Goal: Task Accomplishment & Management: Use online tool/utility

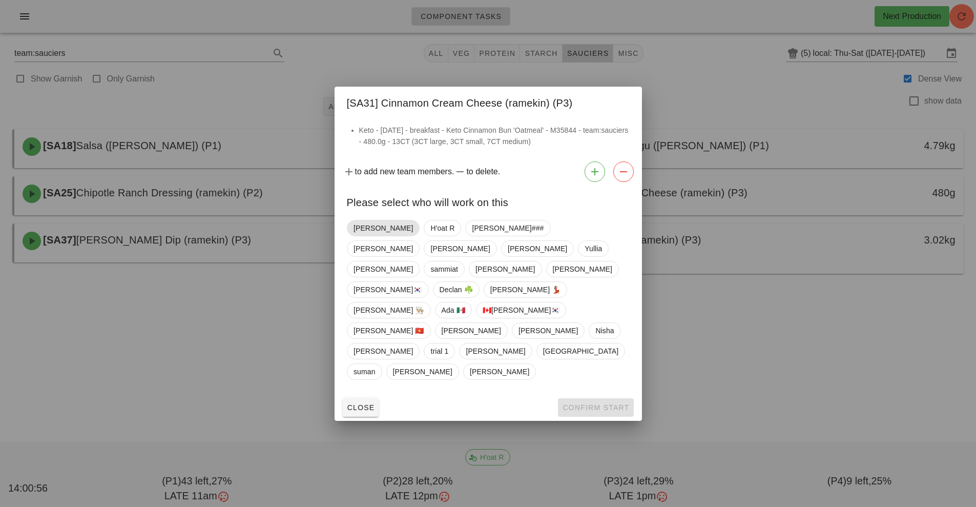
click at [362, 236] on span "[PERSON_NAME]" at bounding box center [383, 228] width 73 height 16
click at [598, 403] on span "Confirm Start" at bounding box center [595, 407] width 67 height 8
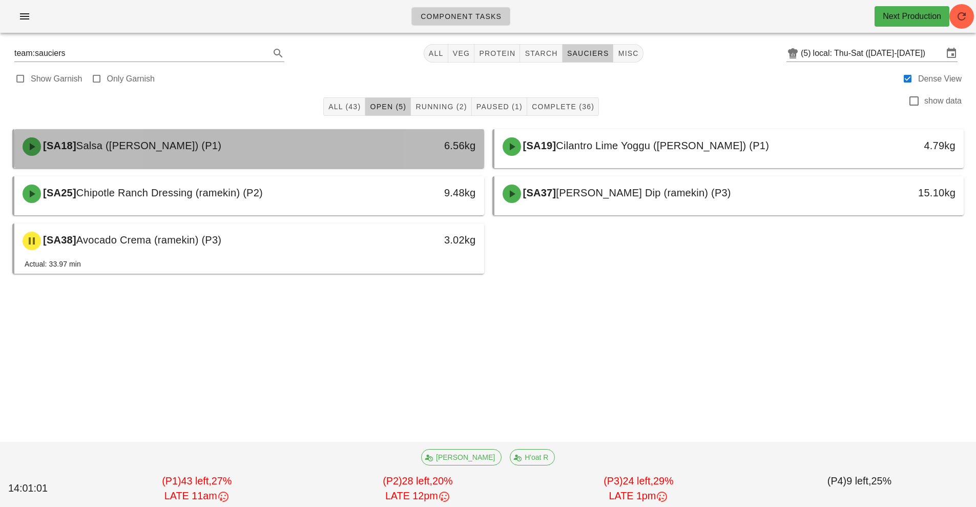
click at [377, 147] on div "6.56kg" at bounding box center [423, 145] width 104 height 16
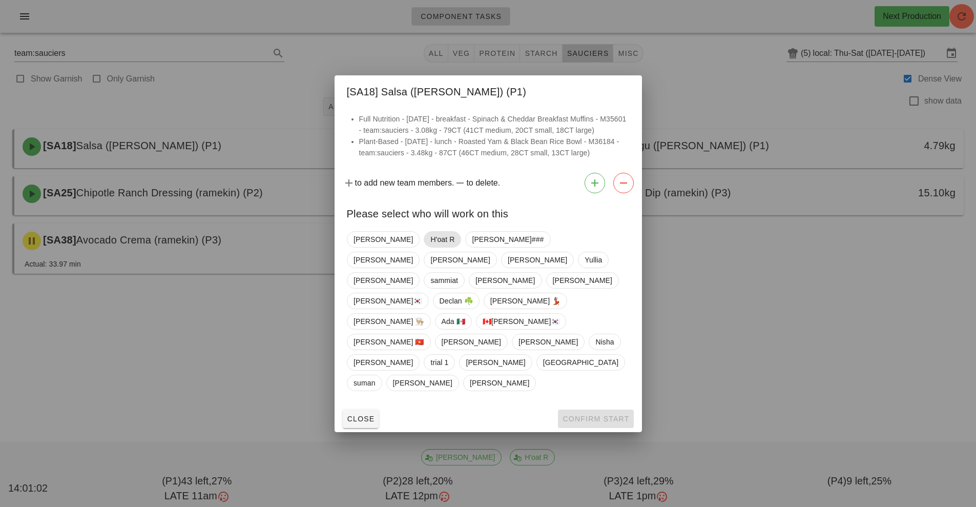
click at [430, 247] on span "H'oat R" at bounding box center [442, 239] width 24 height 15
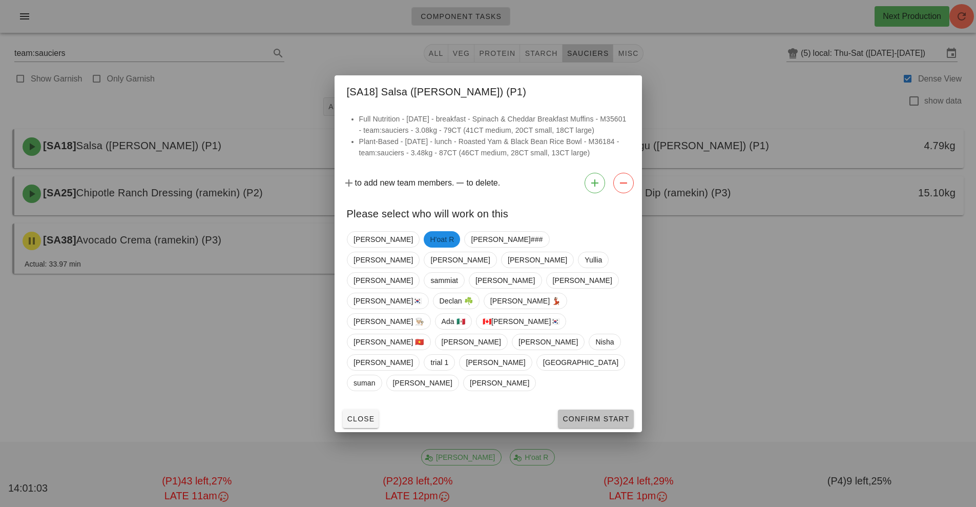
click at [583, 414] on span "Confirm Start" at bounding box center [595, 418] width 67 height 8
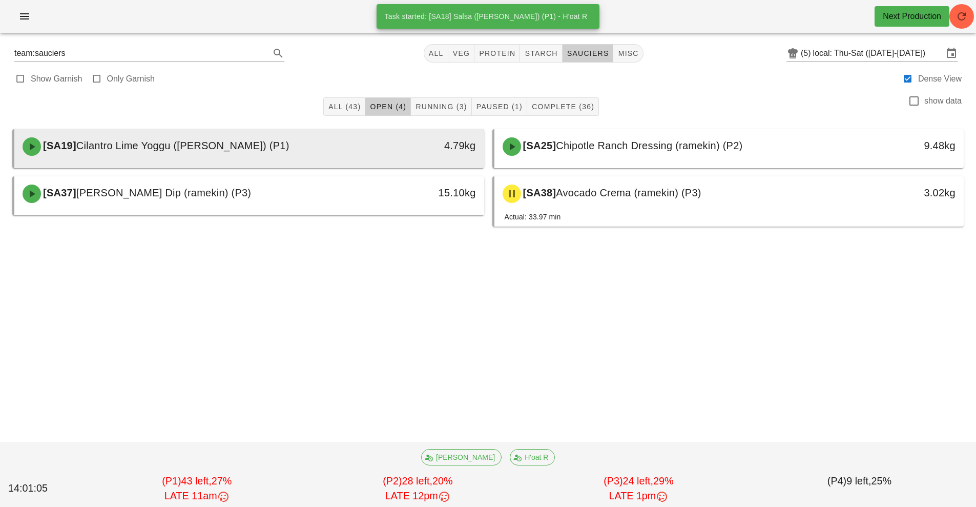
click at [360, 148] on div "[SA19] Cilantro Lime Yoggu ([PERSON_NAME]) (P1)" at bounding box center [190, 146] width 349 height 31
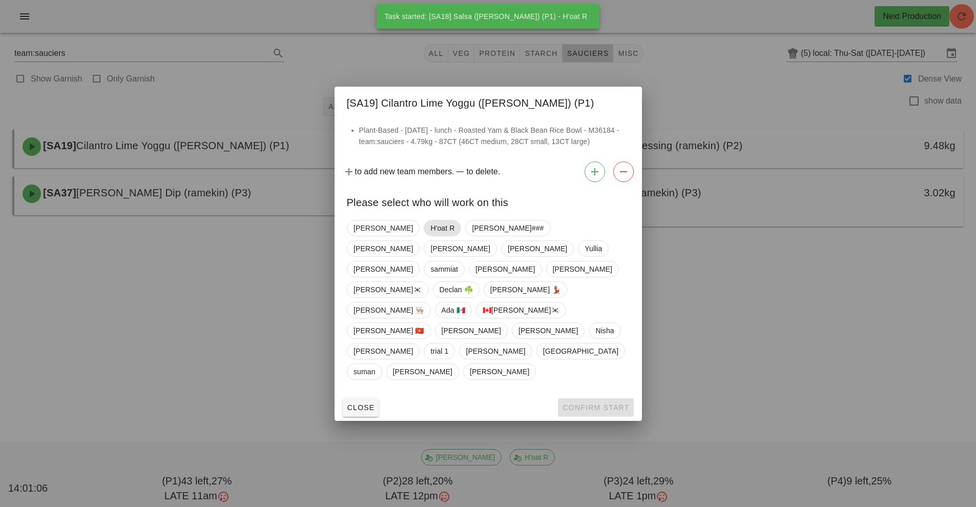
click at [430, 236] on span "H'oat R" at bounding box center [442, 227] width 24 height 15
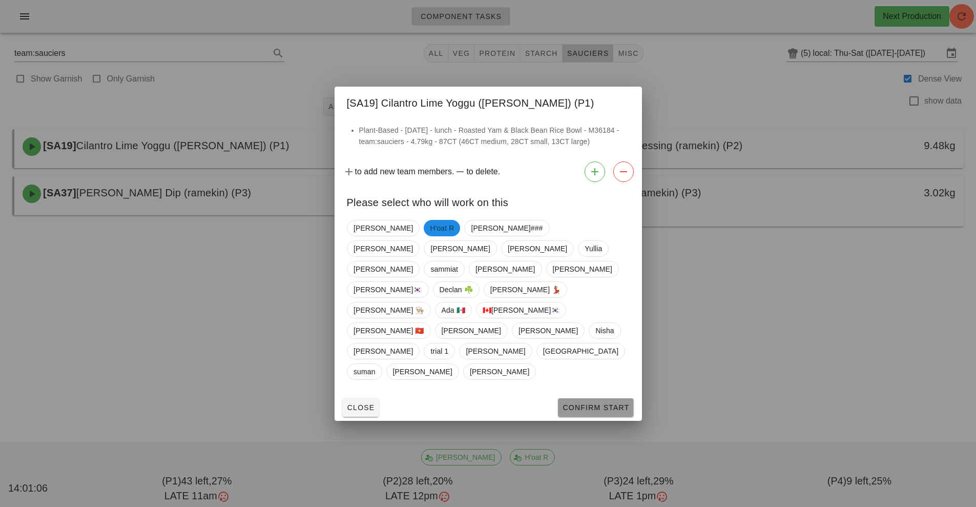
click at [586, 403] on span "Confirm Start" at bounding box center [595, 407] width 67 height 8
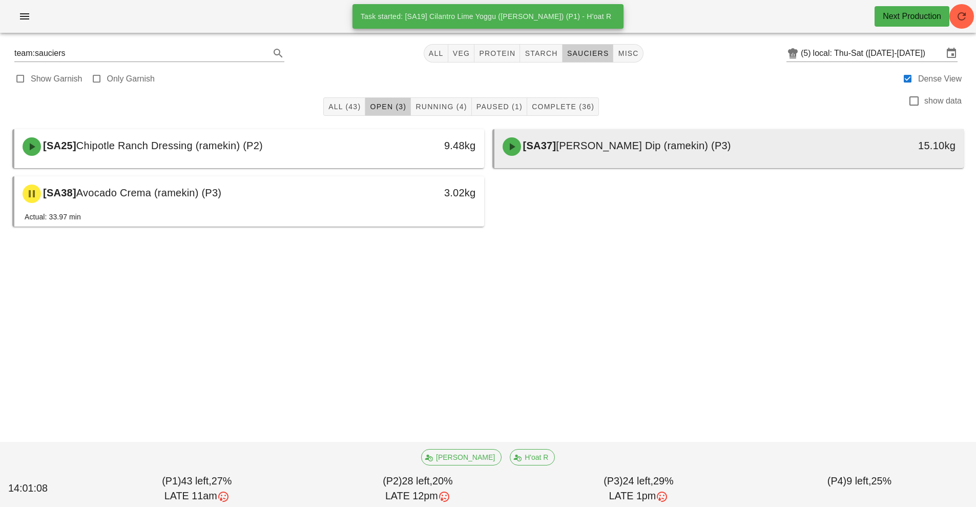
click at [607, 154] on div "[SA37] [PERSON_NAME] Dip (ramekin) (P3)" at bounding box center [670, 146] width 349 height 31
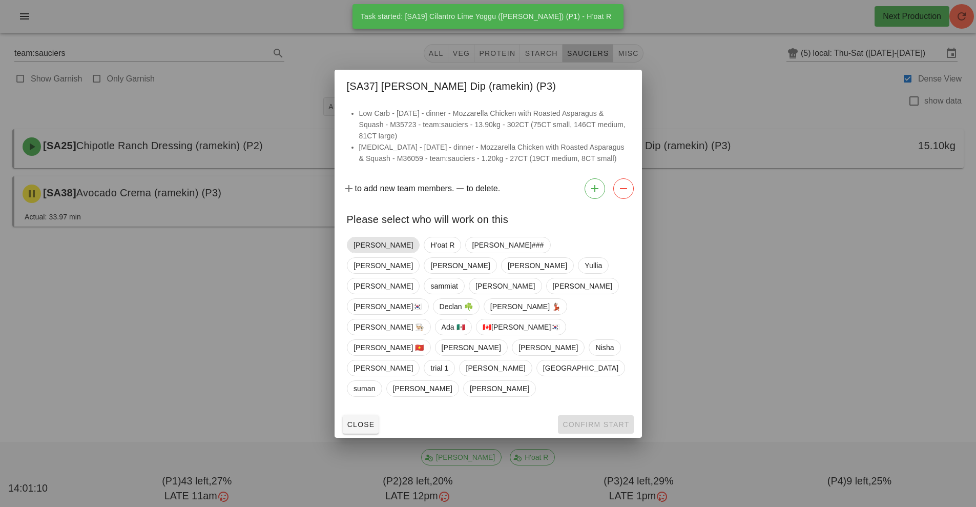
click at [362, 253] on span "[PERSON_NAME]" at bounding box center [382, 244] width 59 height 15
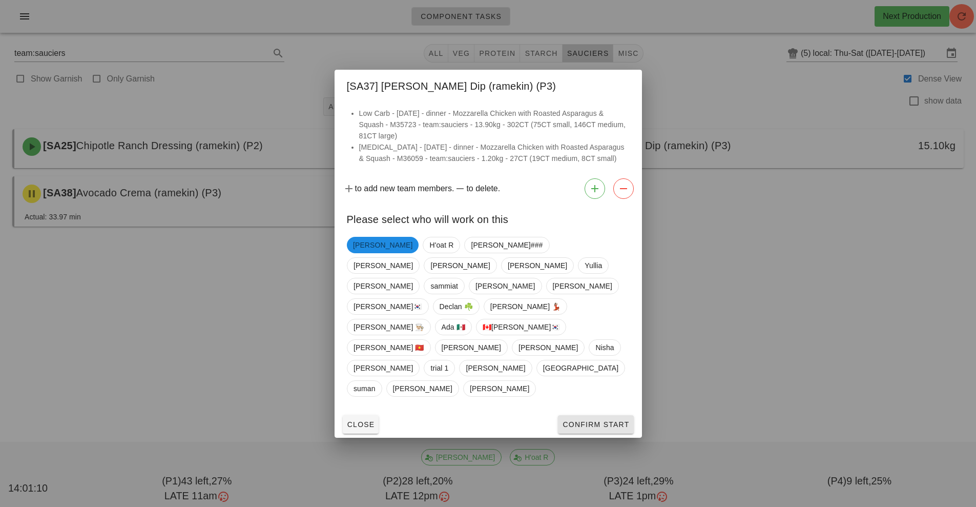
click at [592, 415] on button "Confirm Start" at bounding box center [595, 424] width 75 height 18
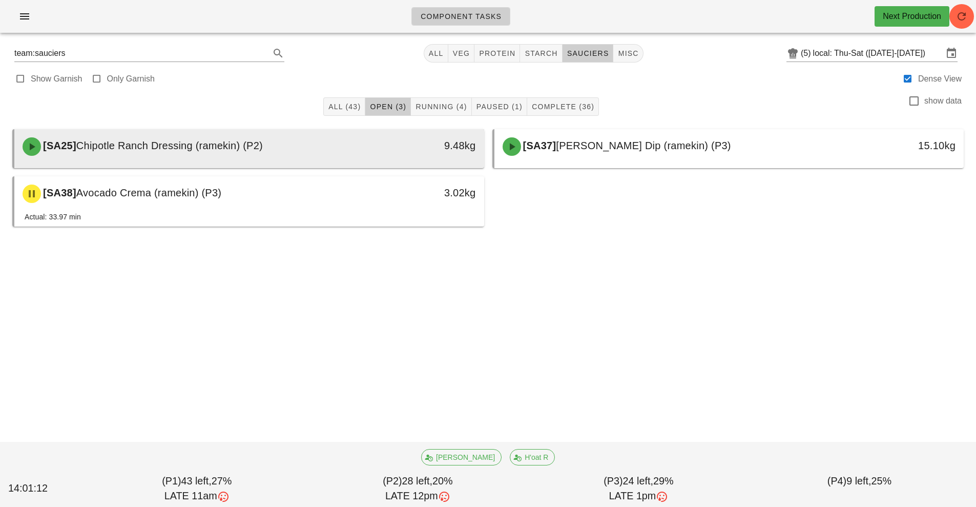
click at [340, 153] on div "[SA25] Chipotle Ranch Dressing (ramekin) (P2)" at bounding box center [190, 146] width 349 height 31
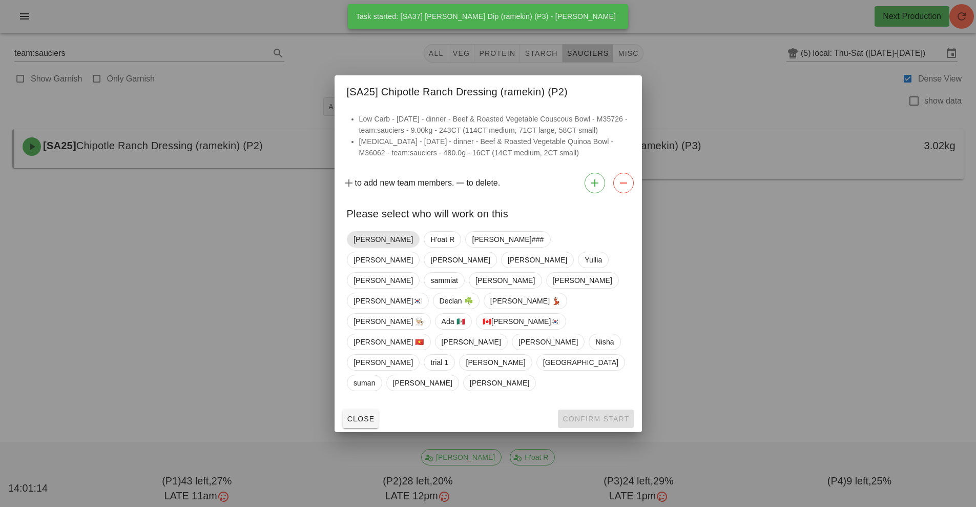
click at [372, 247] on span "[PERSON_NAME]" at bounding box center [382, 239] width 59 height 15
click at [587, 414] on span "Confirm Start" at bounding box center [595, 418] width 67 height 8
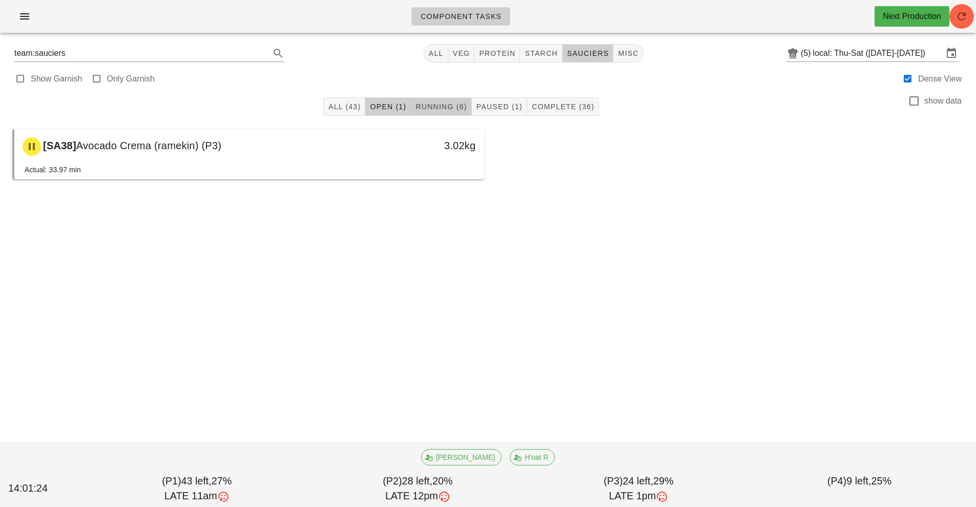
click at [429, 112] on button "Running (6)" at bounding box center [441, 106] width 60 height 18
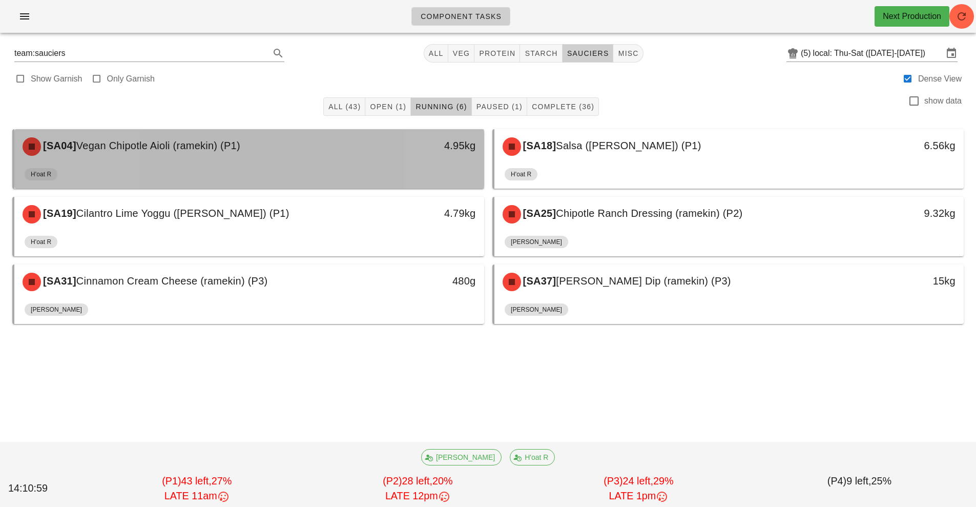
click at [387, 141] on div "4.95kg" at bounding box center [423, 145] width 104 height 16
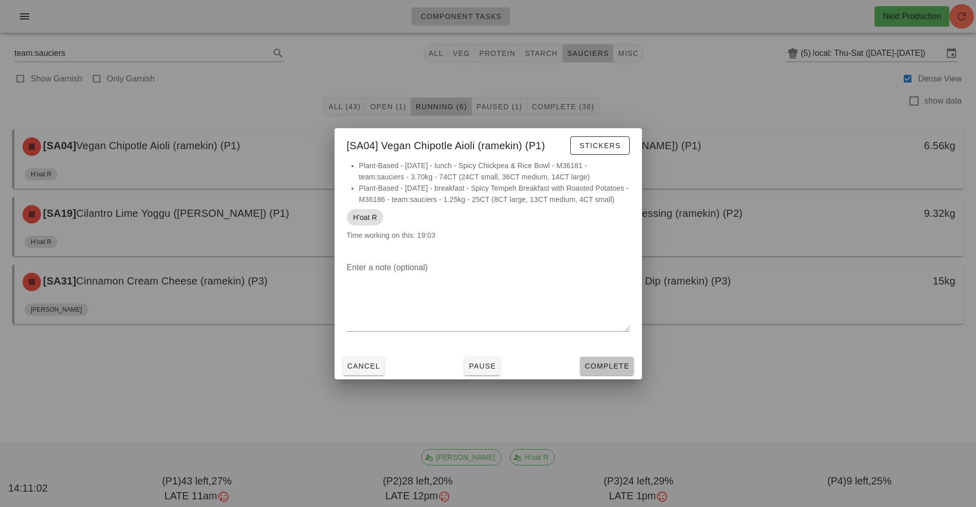
click at [624, 375] on button "Complete" at bounding box center [606, 366] width 53 height 18
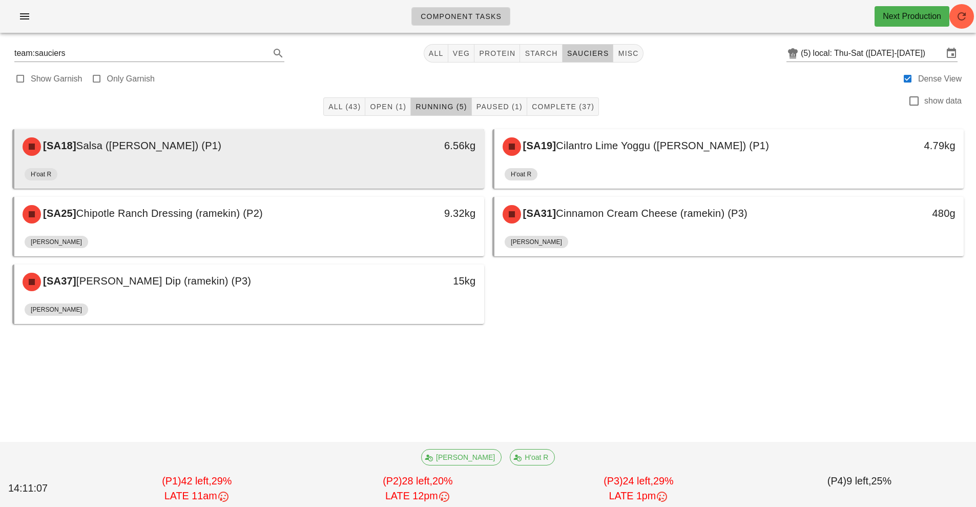
click at [381, 154] on div "6.56kg" at bounding box center [423, 146] width 116 height 31
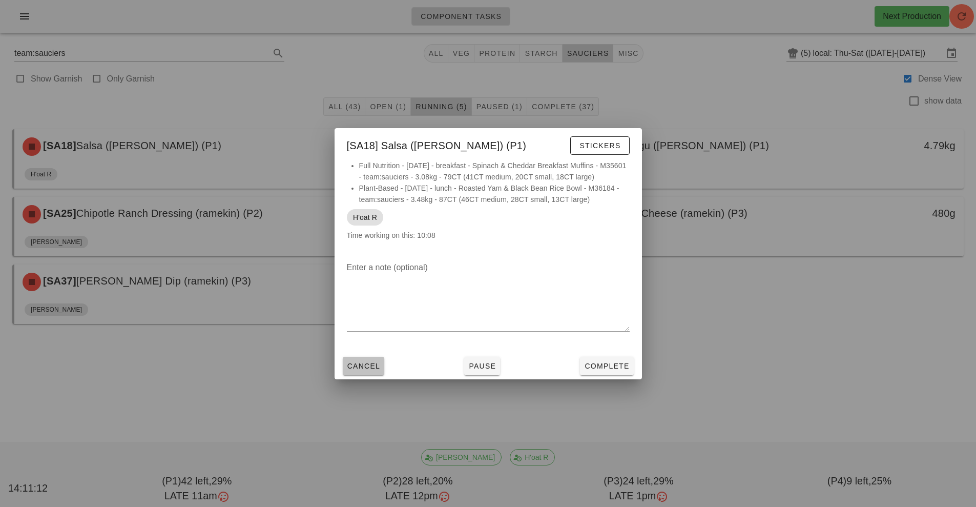
click at [381, 373] on button "Cancel" at bounding box center [364, 366] width 42 height 18
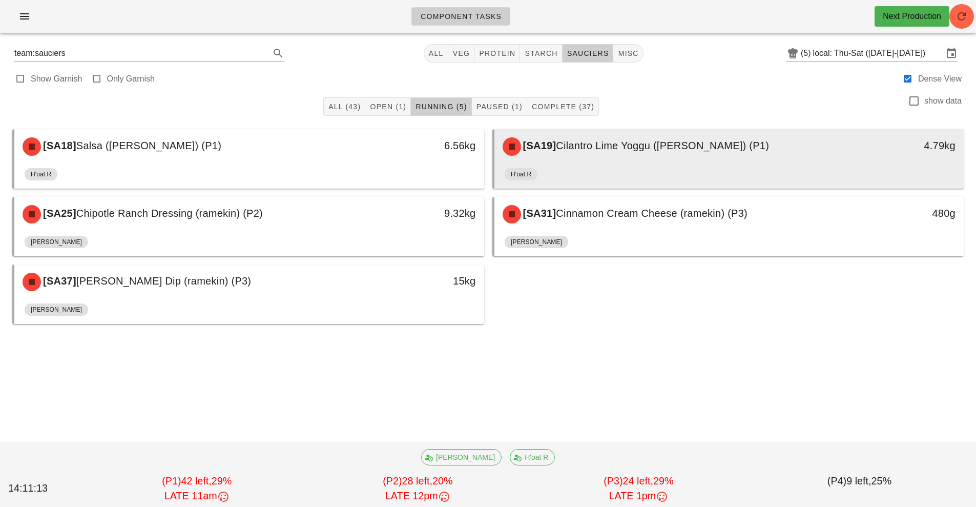
click at [718, 152] on div "[SA19] Cilantro Lime Yoggu ([PERSON_NAME]) (P1)" at bounding box center [670, 146] width 349 height 31
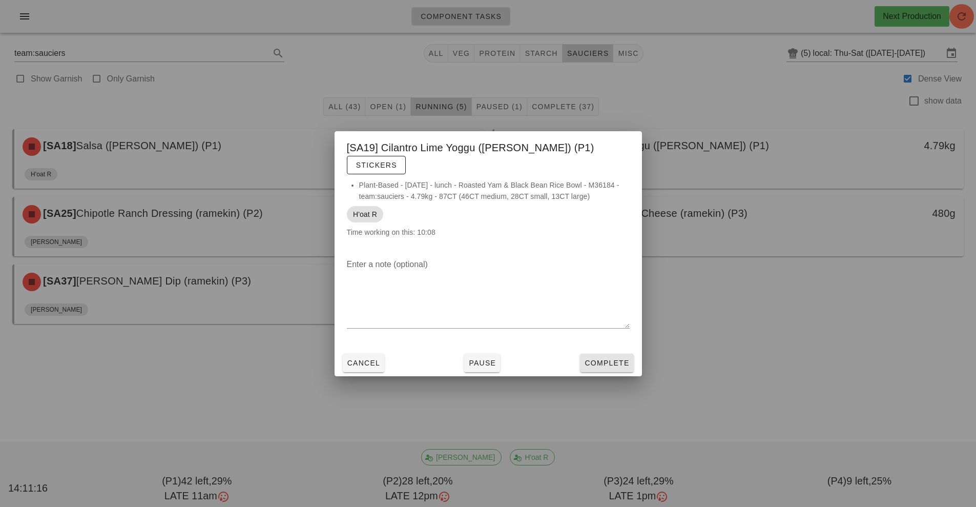
click at [619, 359] on span "Complete" at bounding box center [606, 363] width 45 height 8
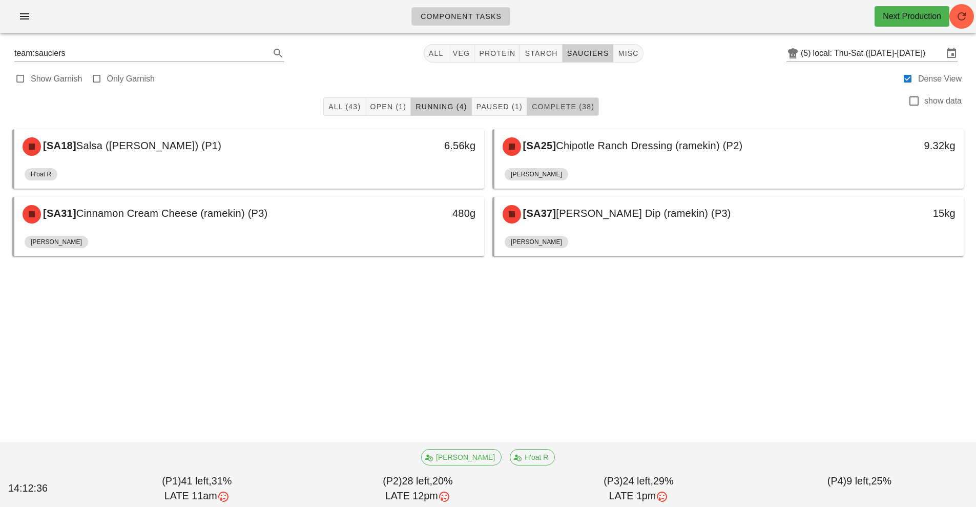
click at [575, 114] on button "Complete (38)" at bounding box center [563, 106] width 72 height 18
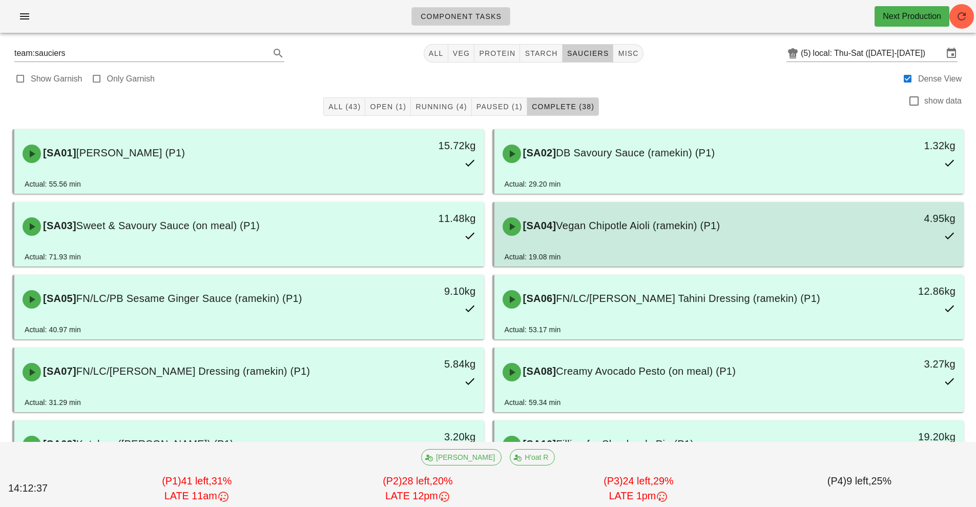
click at [773, 241] on div "[SA04] Vegan Chipotle Aioli (ramekin) (P1)" at bounding box center [670, 226] width 349 height 31
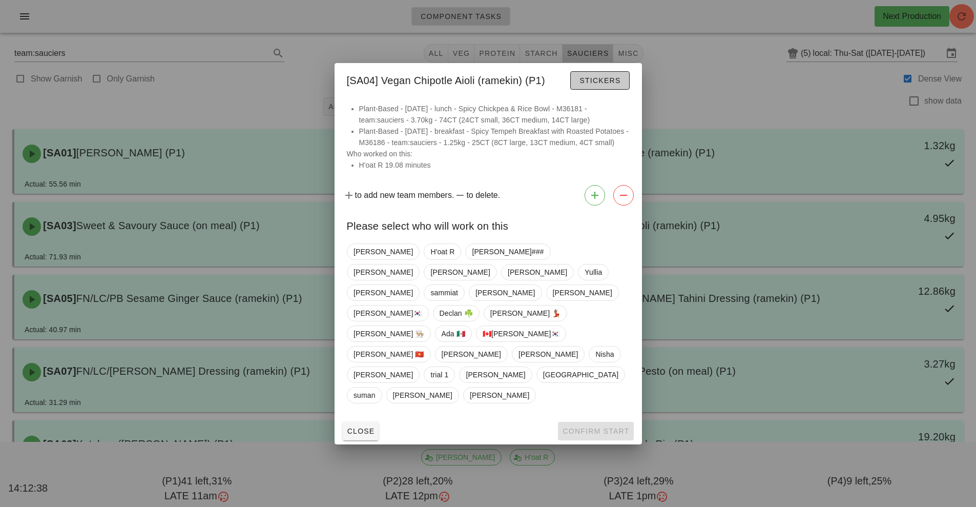
click at [611, 85] on span "Stickers" at bounding box center [599, 80] width 41 height 8
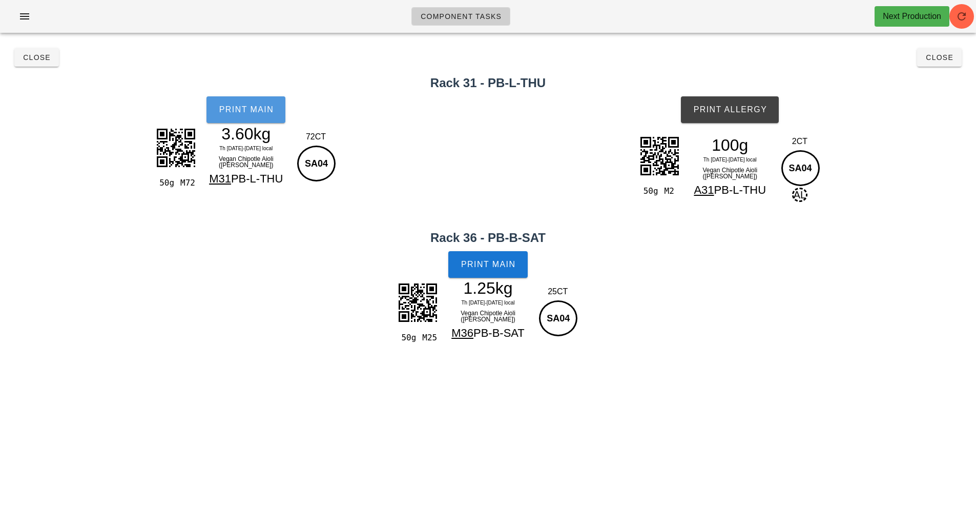
click at [249, 99] on button "Print Main" at bounding box center [245, 109] width 79 height 27
click at [491, 270] on button "Print Main" at bounding box center [487, 264] width 79 height 27
click at [751, 100] on button "Print Allergy" at bounding box center [730, 109] width 98 height 27
click at [32, 49] on button "Close" at bounding box center [36, 57] width 45 height 18
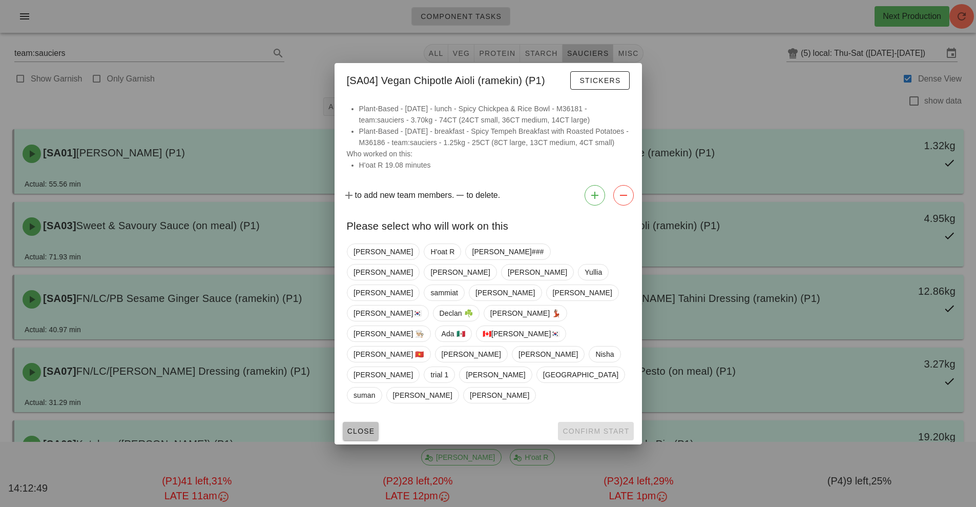
click at [366, 427] on span "Close" at bounding box center [361, 431] width 28 height 8
